Goal: Find contact information: Find contact information

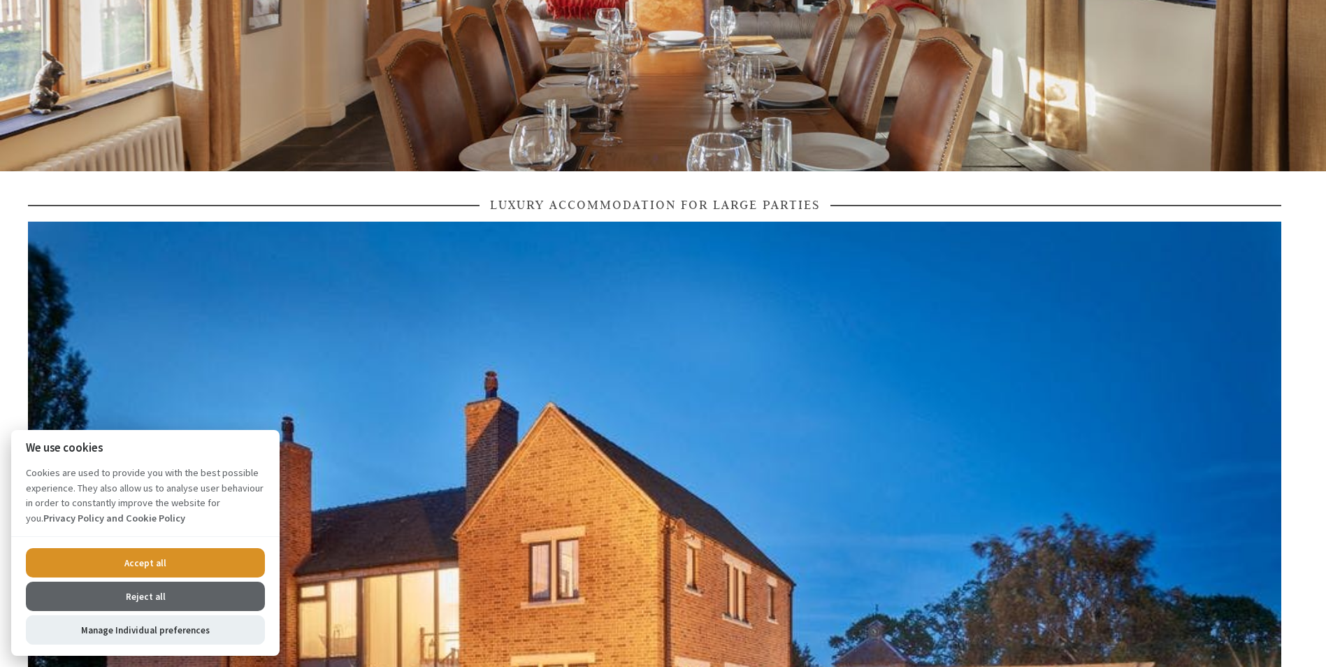
scroll to position [419, 0]
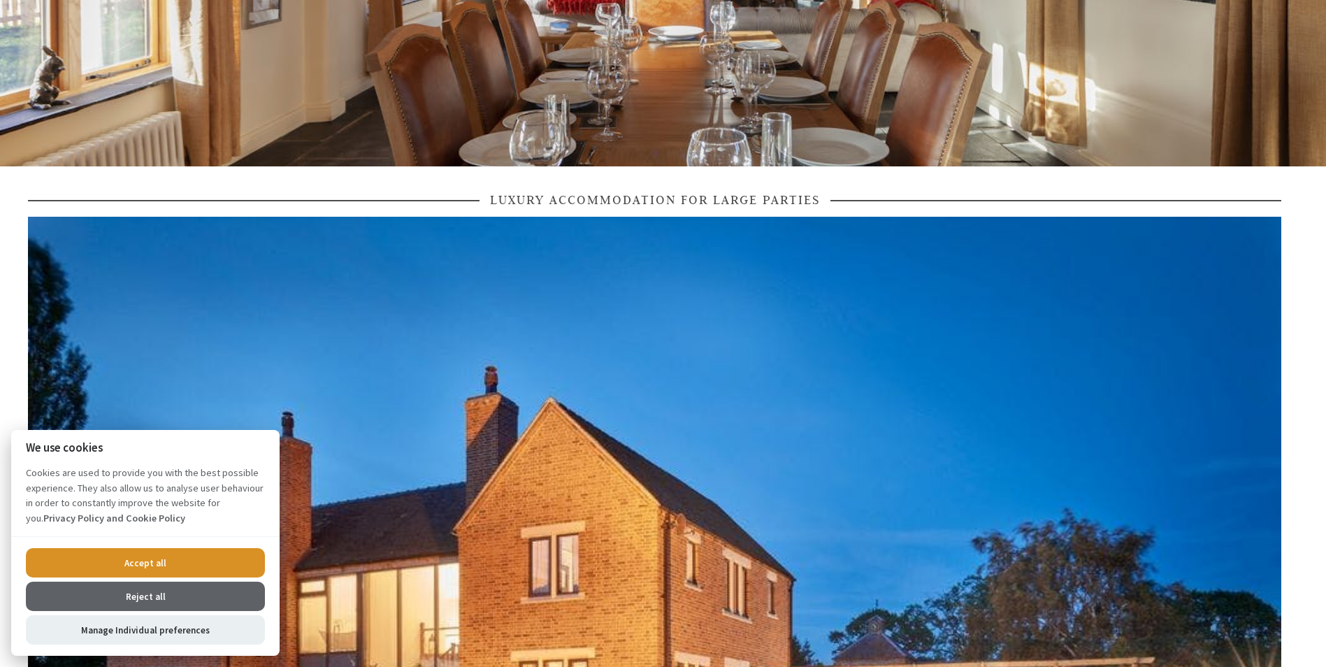
click at [139, 558] on button "Accept all" at bounding box center [145, 562] width 239 height 29
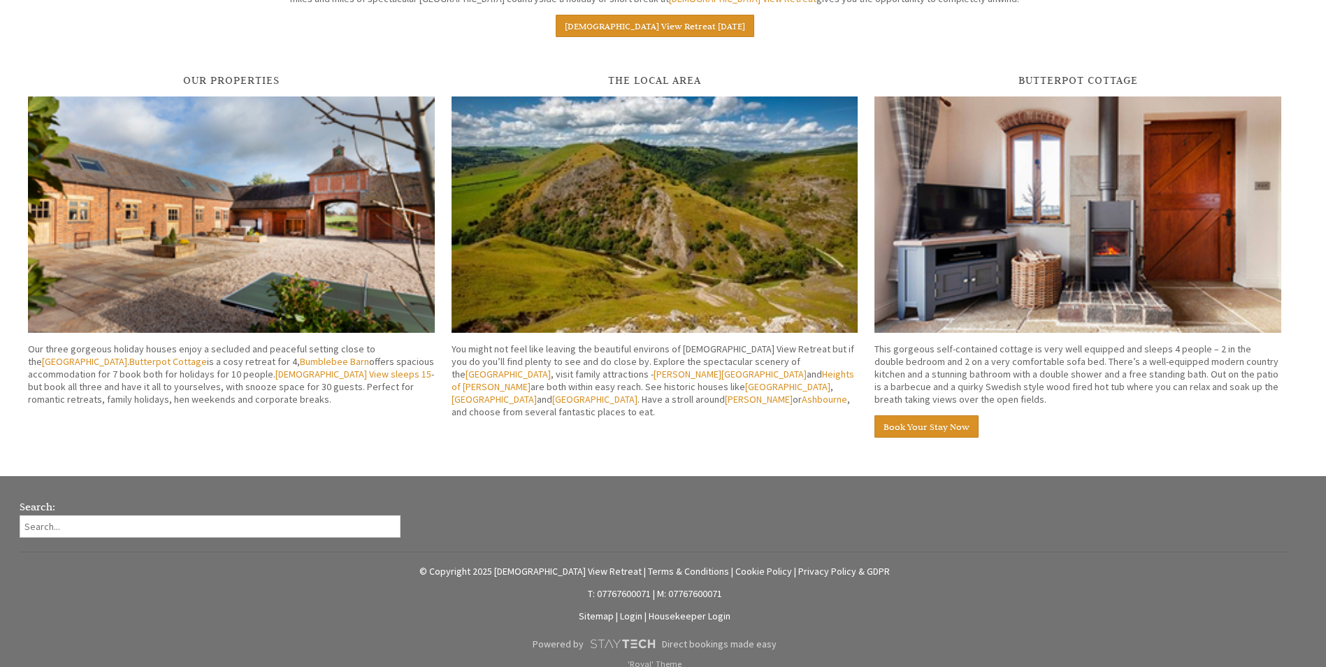
scroll to position [2281, 0]
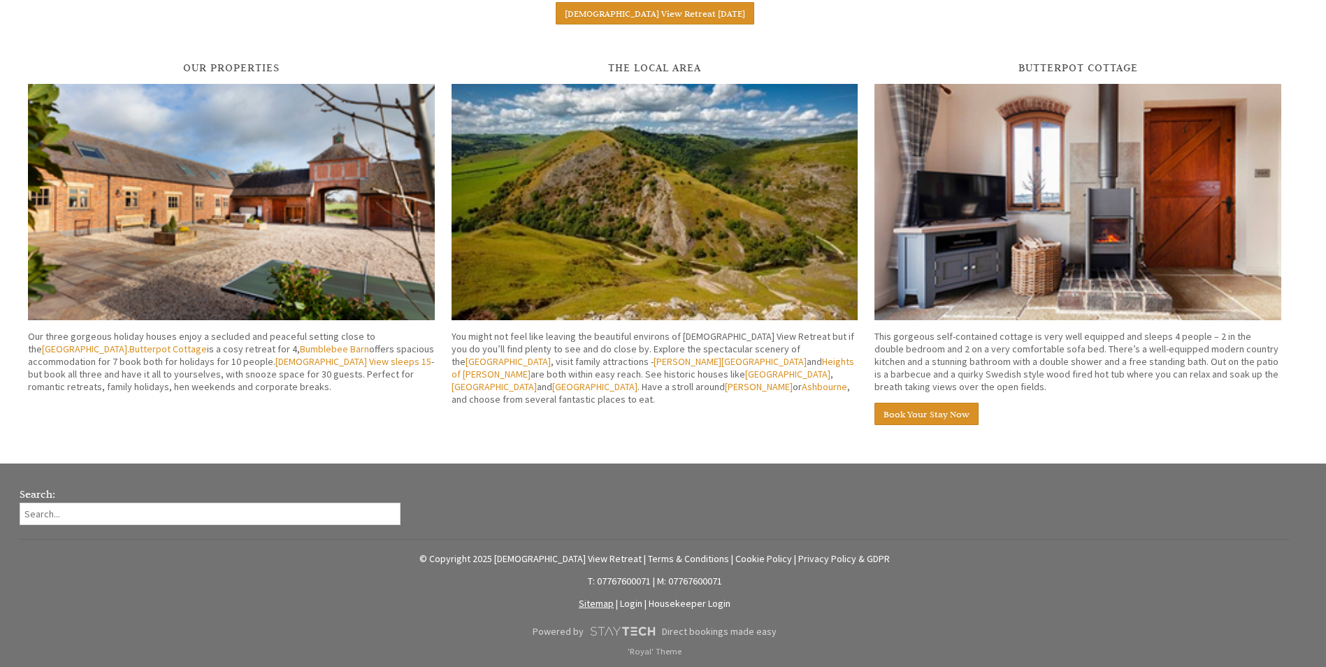
click at [600, 600] on link "Sitemap" at bounding box center [596, 603] width 35 height 13
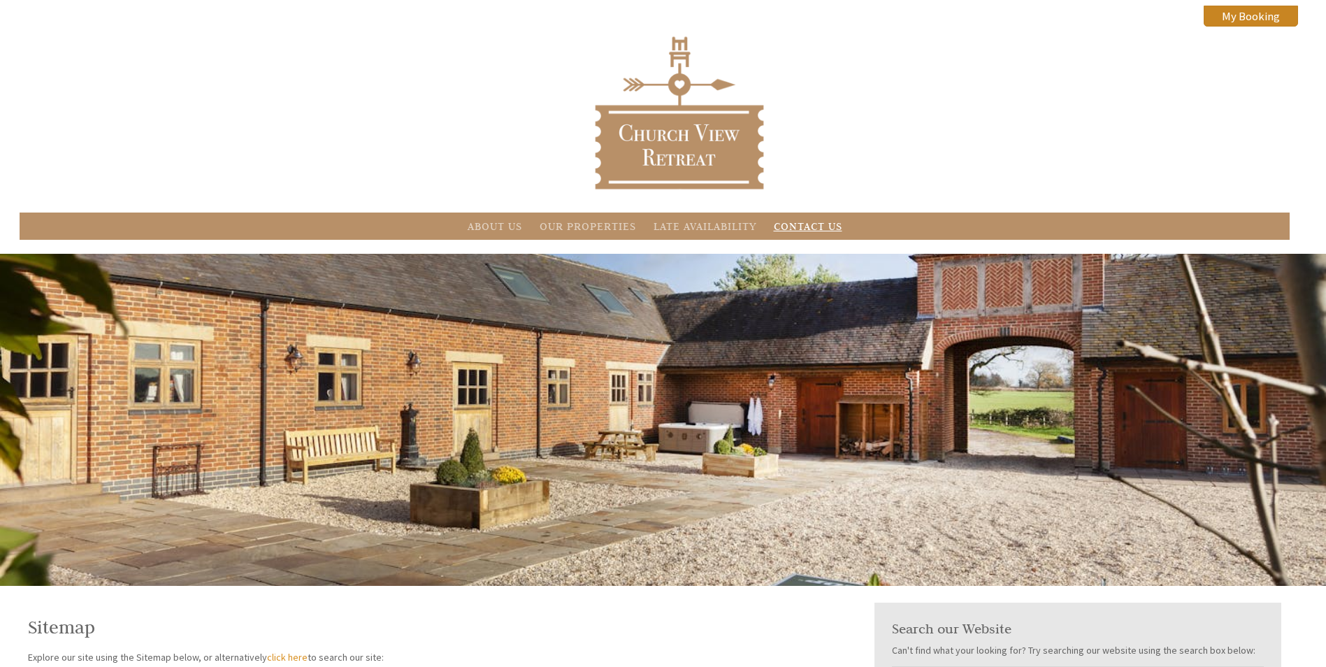
click at [797, 231] on link "Contact Us" at bounding box center [808, 225] width 68 height 13
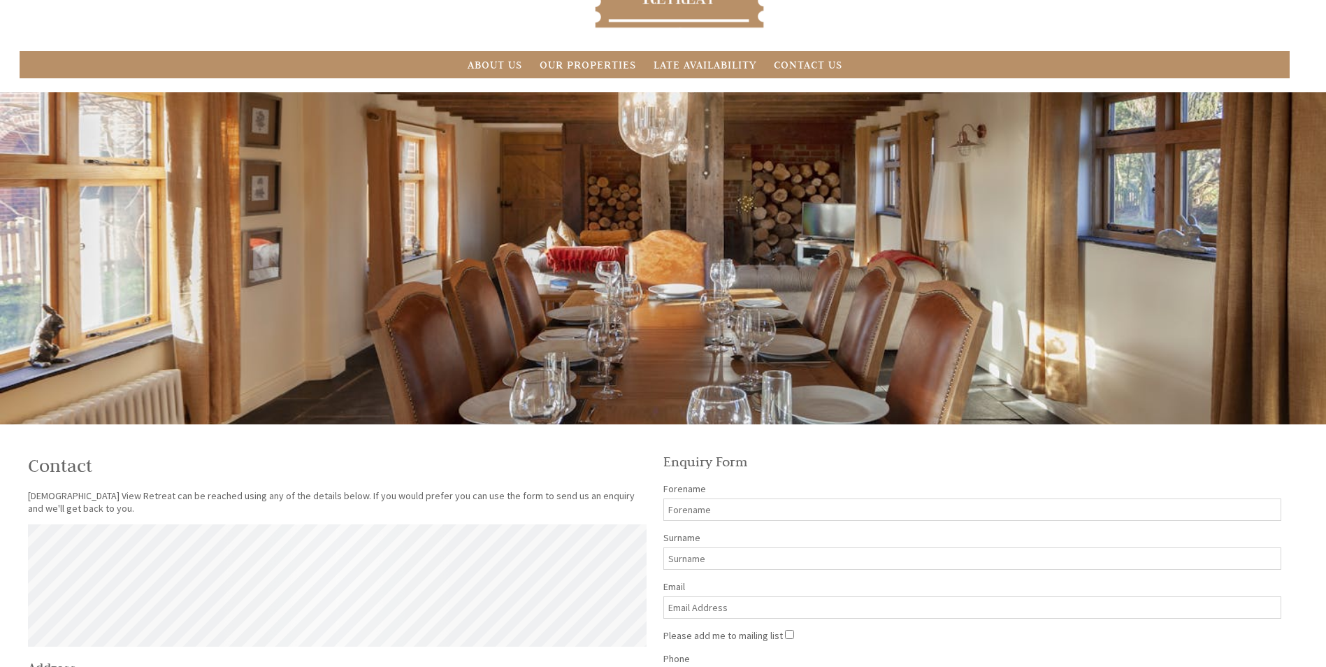
scroll to position [349, 0]
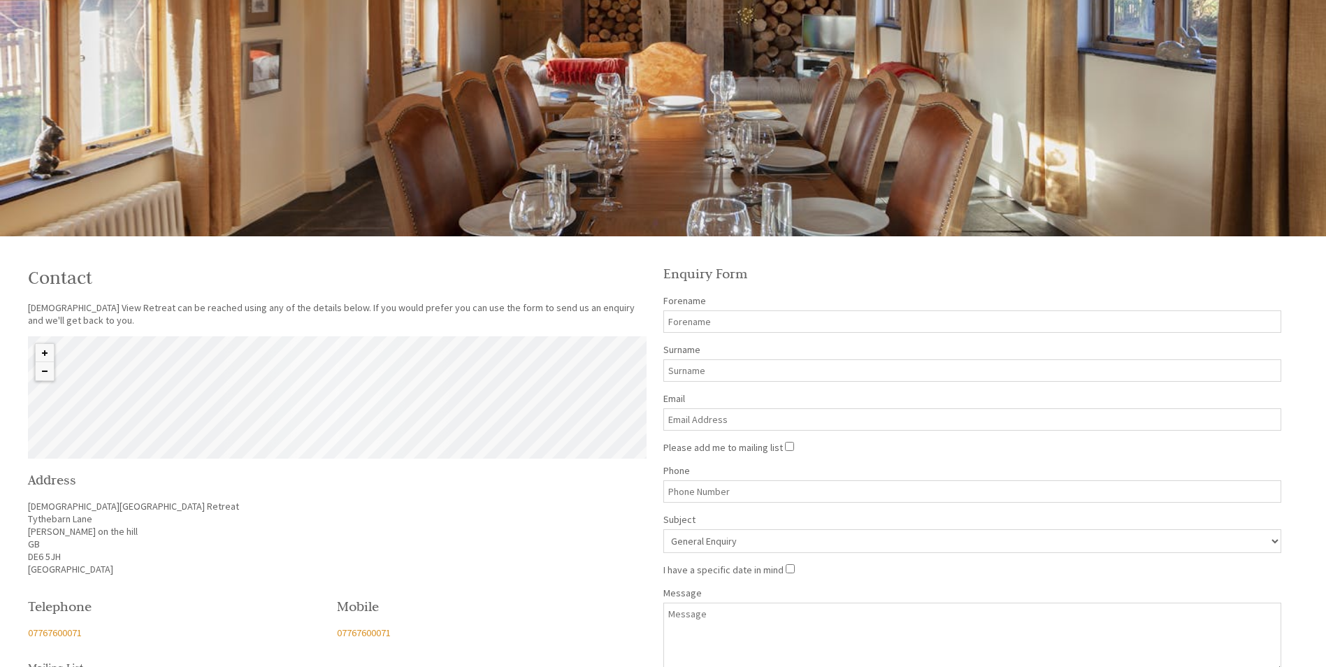
click at [227, 405] on div "© MapTiler © OpenStreetMap contributors" at bounding box center [337, 397] width 619 height 122
click at [42, 349] on button "Zoom in" at bounding box center [45, 353] width 18 height 18
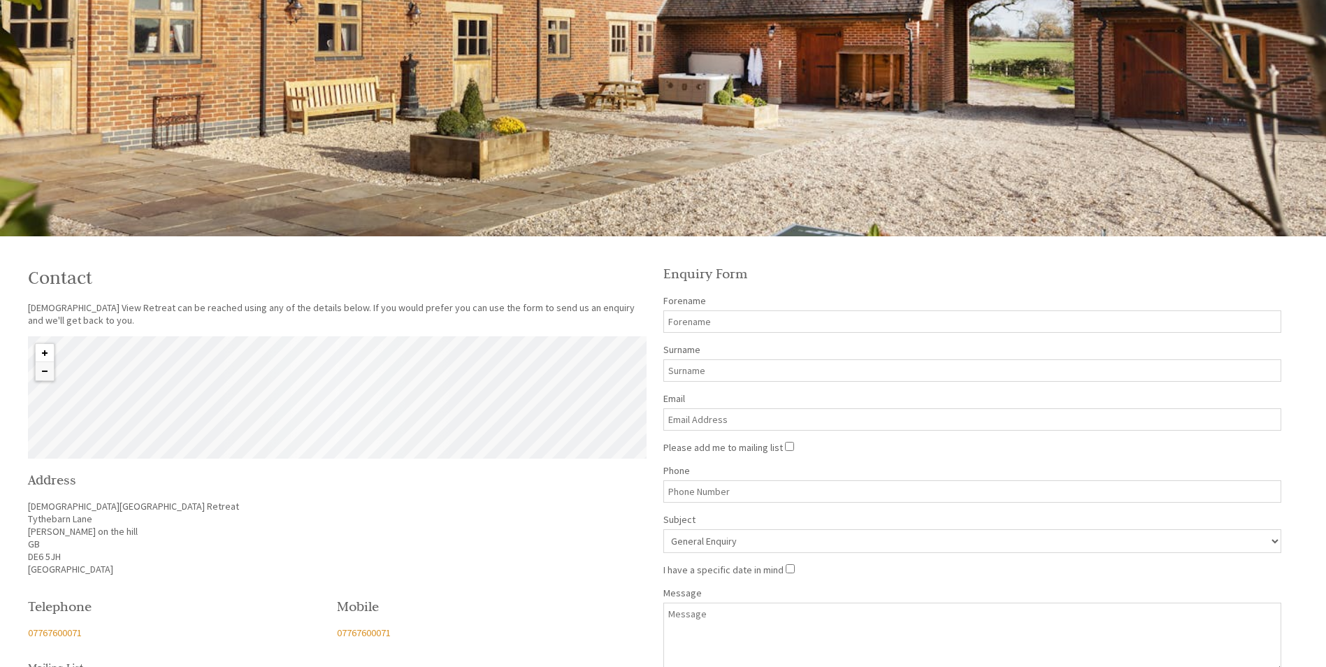
click at [42, 349] on button "Zoom in" at bounding box center [45, 353] width 18 height 18
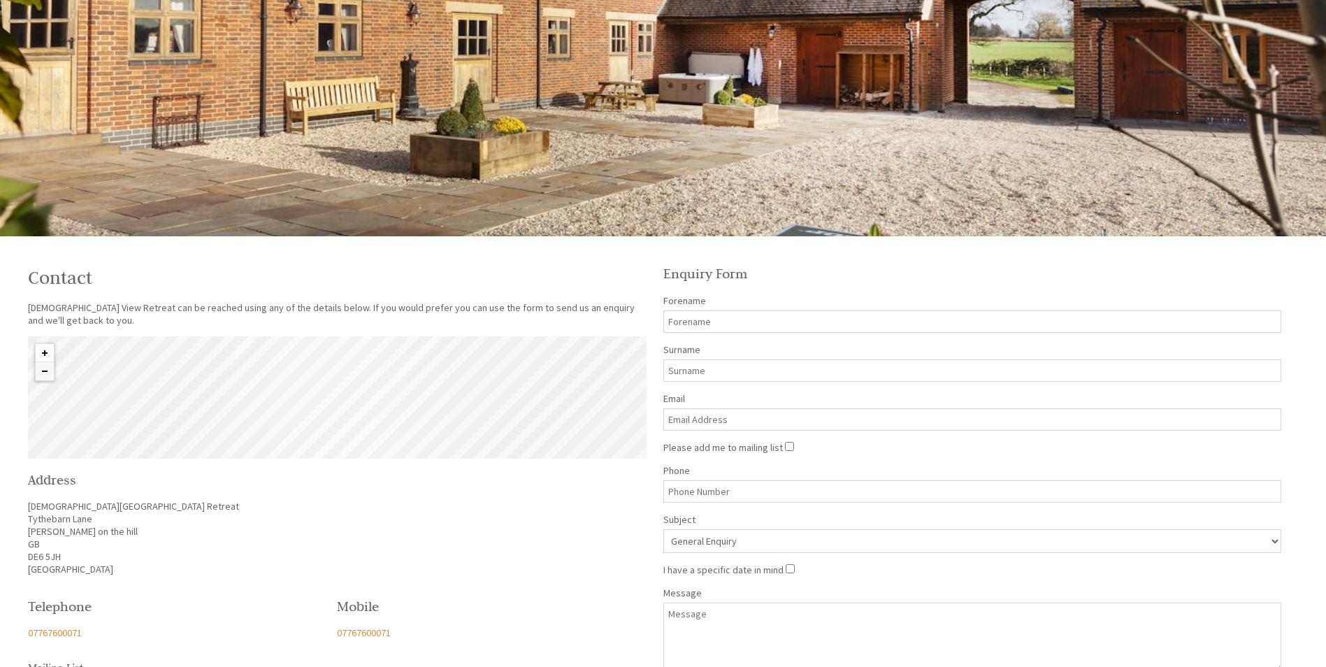
click at [42, 349] on button "Zoom in" at bounding box center [45, 353] width 18 height 18
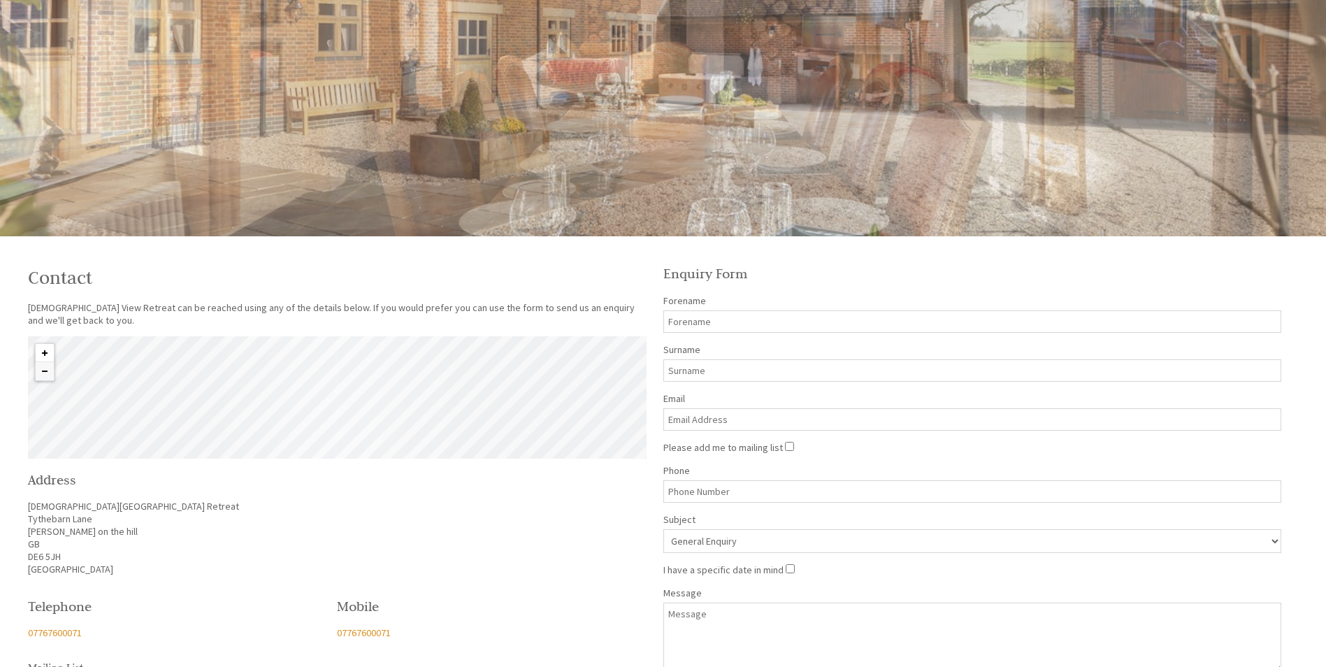
click at [42, 349] on button "Zoom in" at bounding box center [45, 353] width 18 height 18
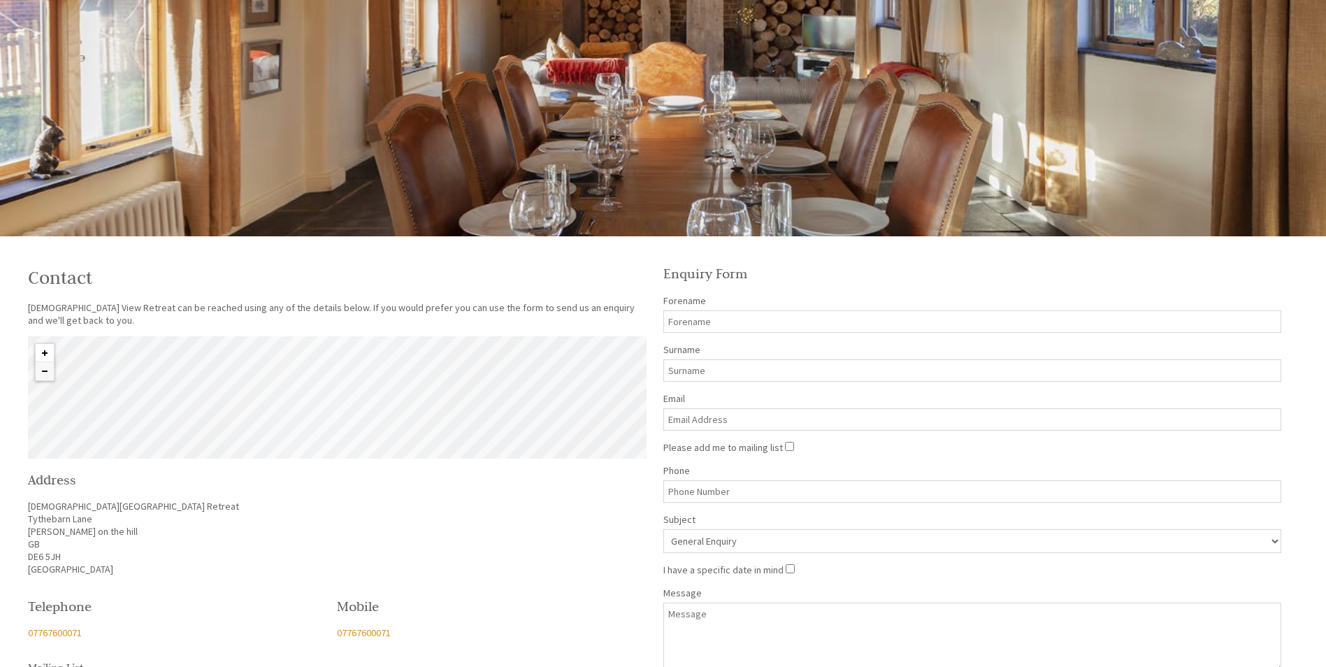
click at [42, 349] on button "Zoom in" at bounding box center [45, 353] width 18 height 18
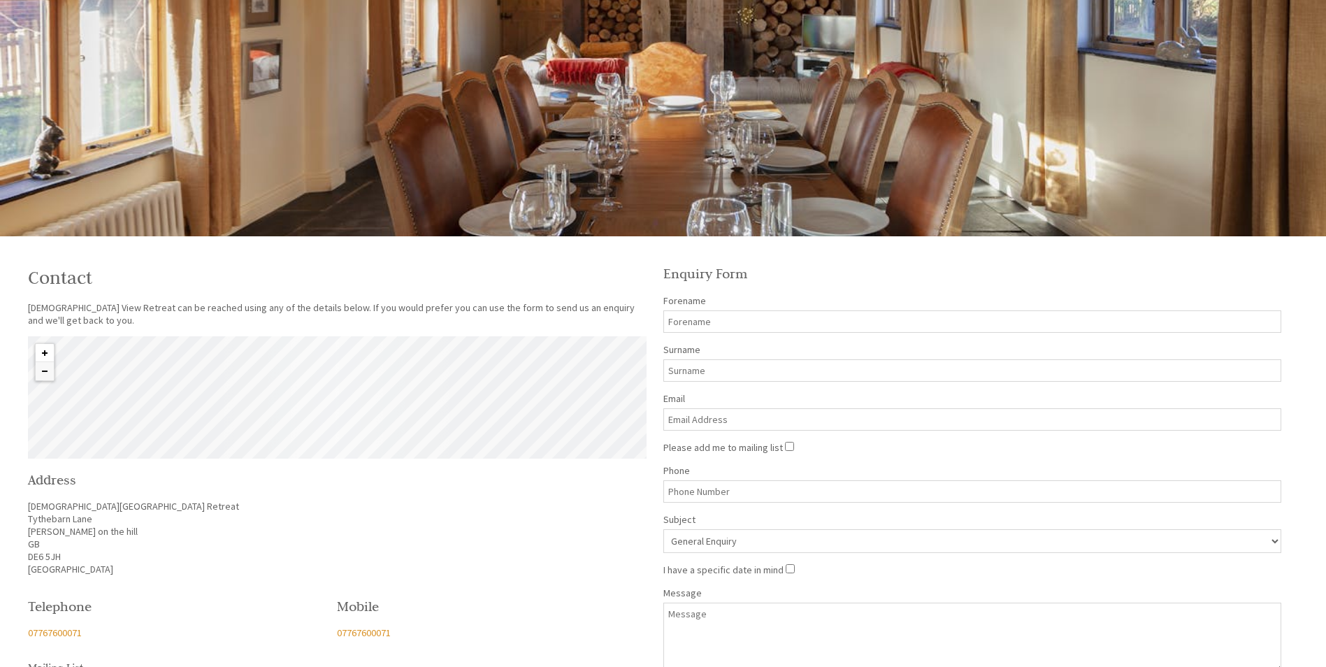
click at [42, 349] on button "Zoom in" at bounding box center [45, 353] width 18 height 18
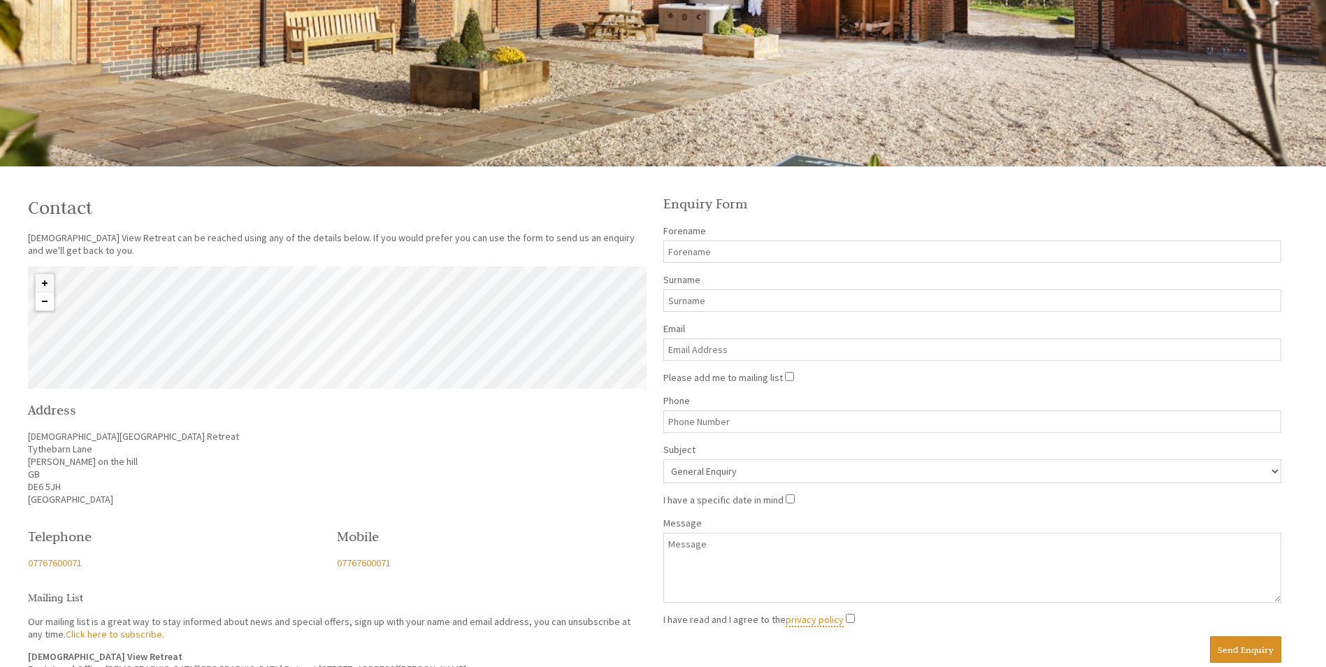
click at [43, 300] on button "Zoom out" at bounding box center [45, 301] width 18 height 18
click at [44, 301] on button "Zoom out" at bounding box center [45, 301] width 18 height 18
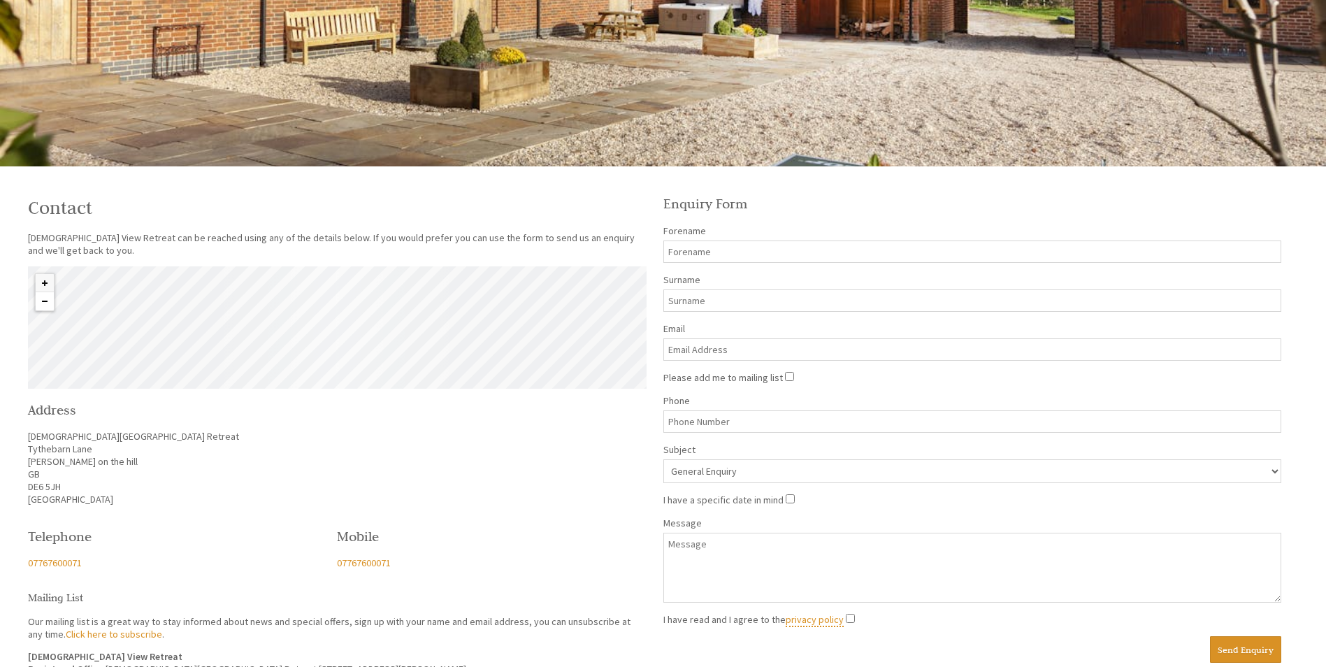
click at [45, 302] on button "Zoom out" at bounding box center [45, 301] width 18 height 18
click at [45, 303] on button "Zoom out" at bounding box center [45, 301] width 18 height 18
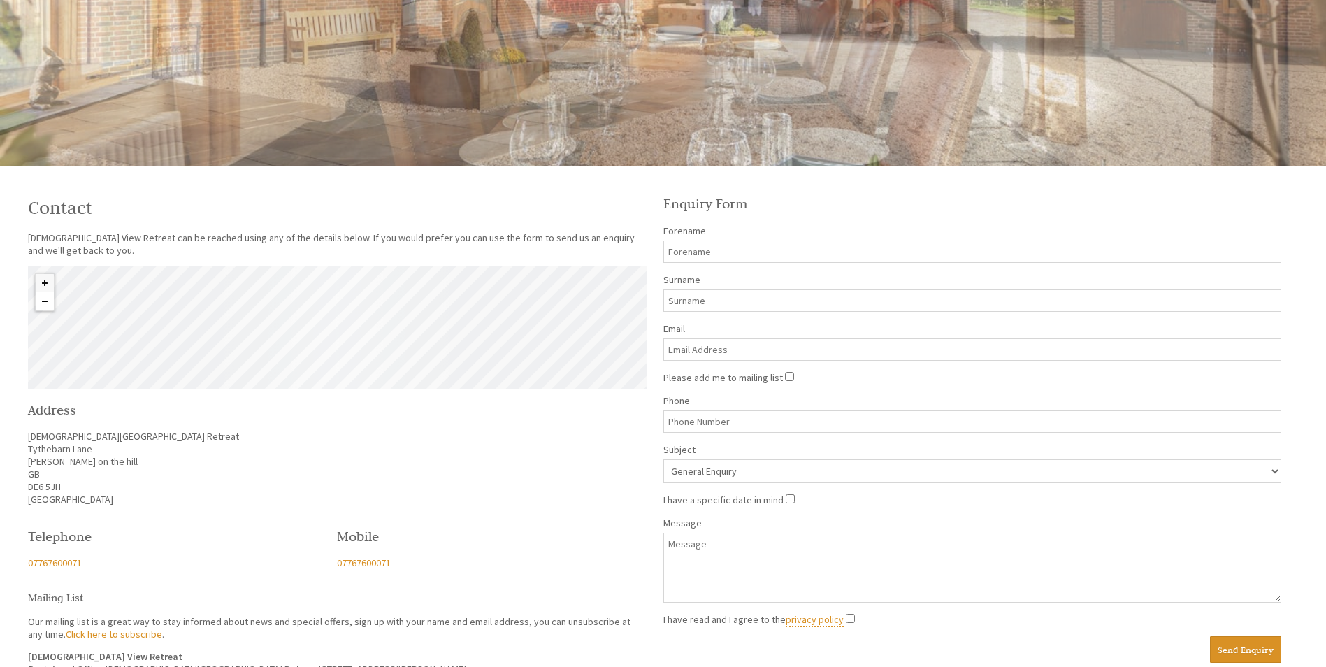
click at [46, 303] on button "Zoom out" at bounding box center [45, 301] width 18 height 18
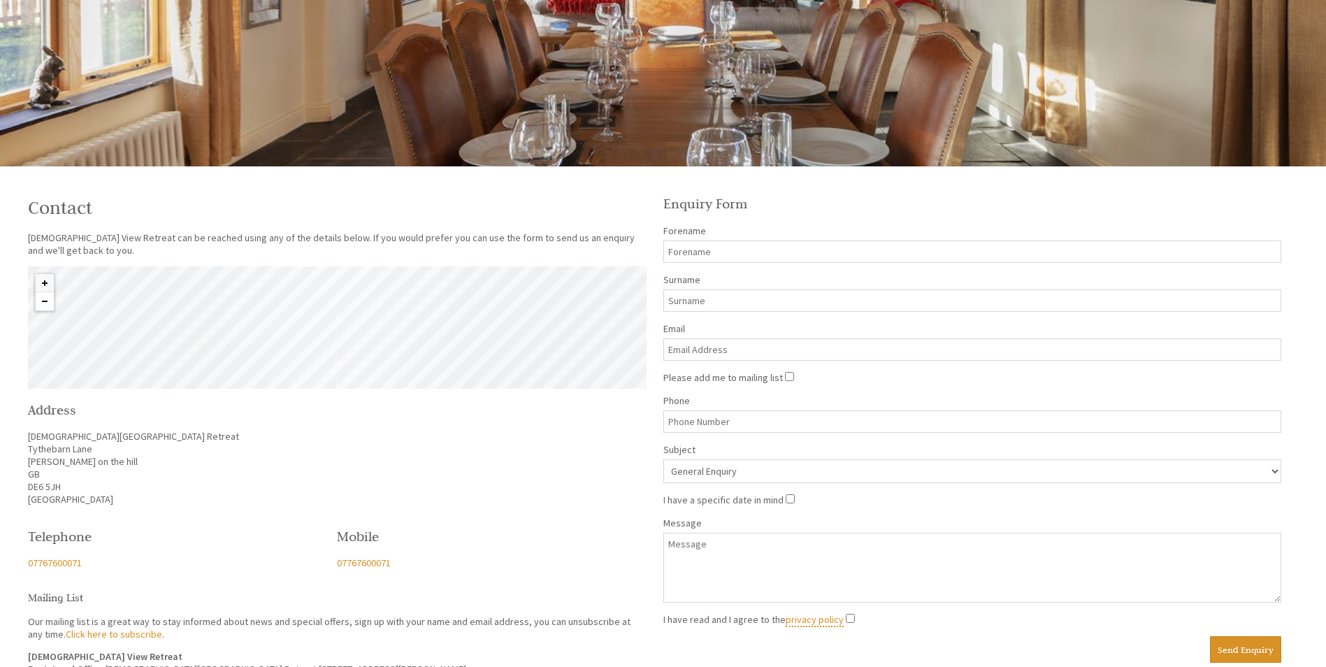
click at [46, 303] on button "Zoom out" at bounding box center [45, 301] width 18 height 18
click at [47, 303] on button "Zoom out" at bounding box center [45, 301] width 18 height 18
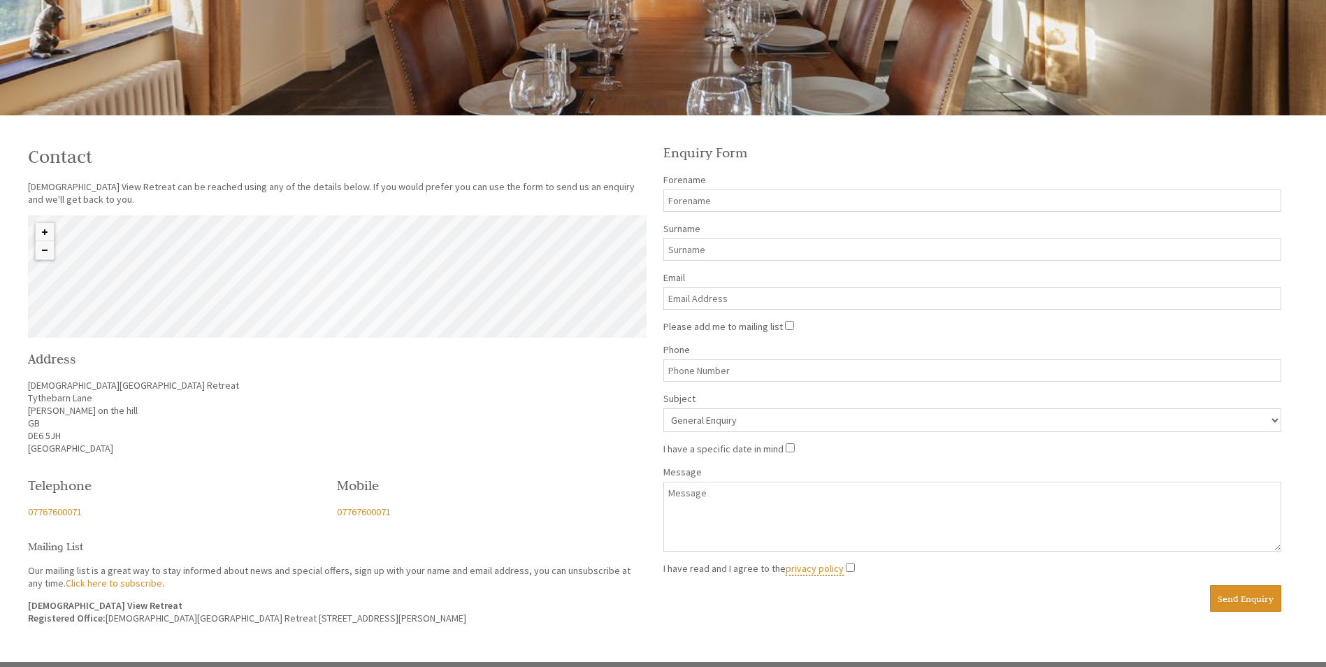
scroll to position [489, 0]
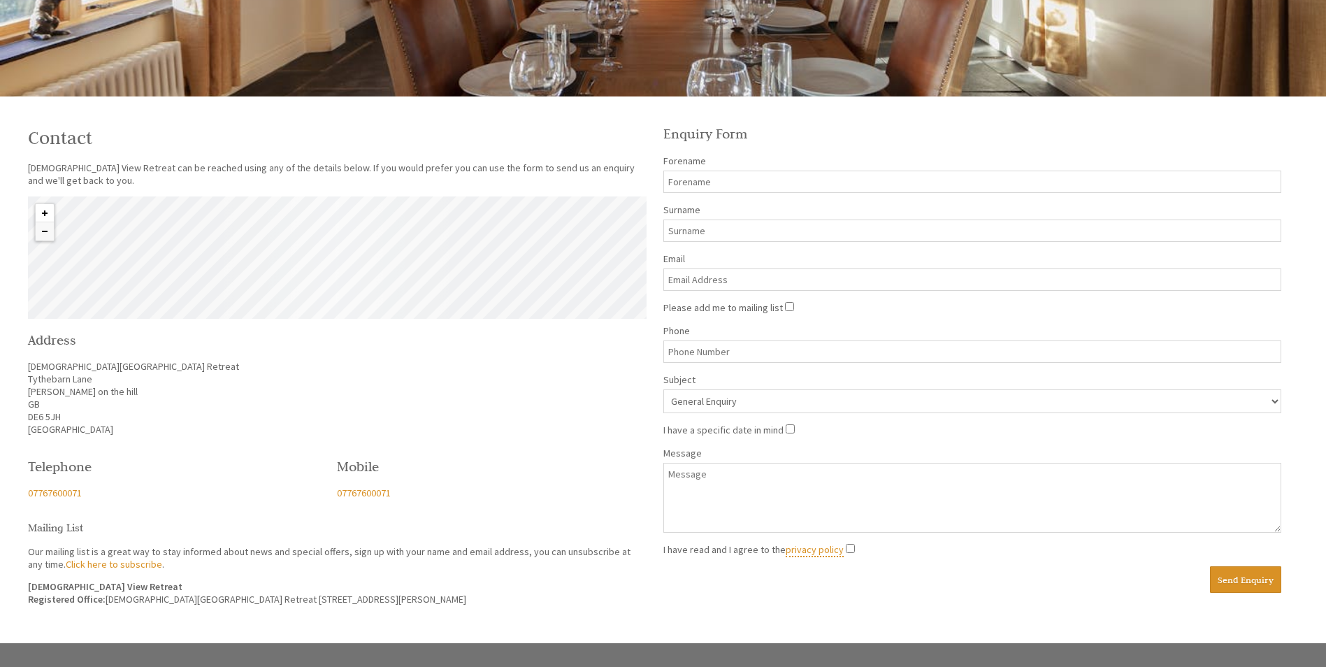
click at [41, 209] on button "Zoom in" at bounding box center [45, 213] width 18 height 18
